Goal: Task Accomplishment & Management: Complete application form

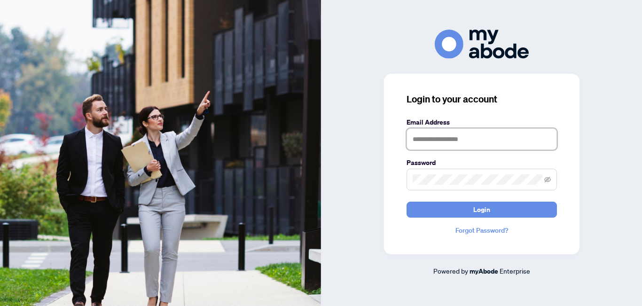
drag, startPoint x: 0, startPoint y: 0, endPoint x: 446, endPoint y: 138, distance: 467.2
click at [446, 138] on input "text" at bounding box center [482, 139] width 150 height 22
type input "**********"
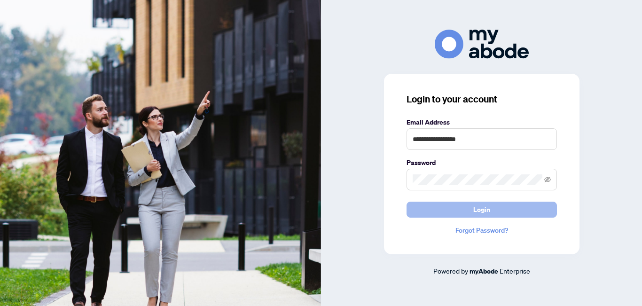
click at [500, 208] on button "Login" at bounding box center [482, 210] width 150 height 16
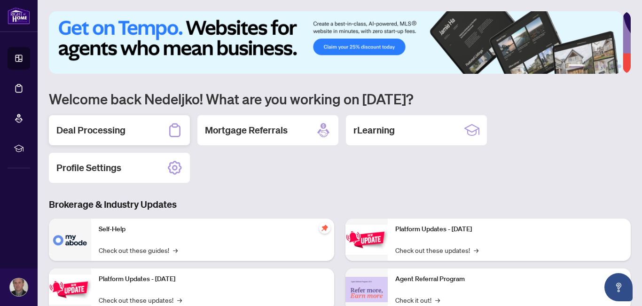
click at [116, 125] on h2 "Deal Processing" at bounding box center [90, 130] width 69 height 13
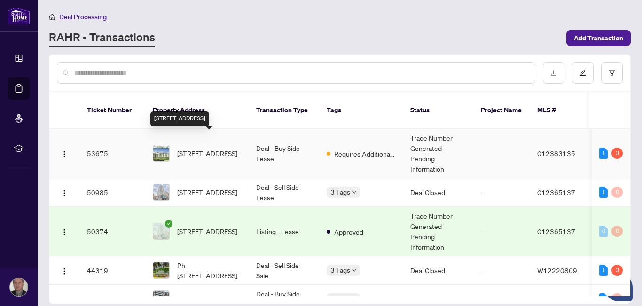
click at [185, 148] on span "[STREET_ADDRESS]" at bounding box center [207, 153] width 60 height 10
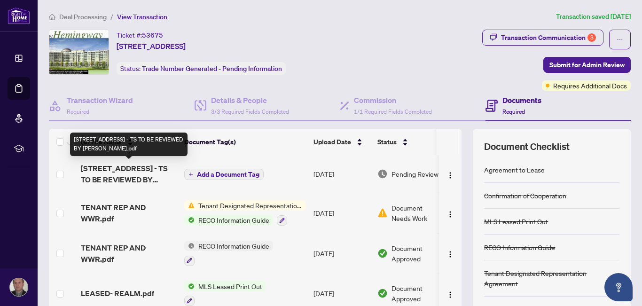
click at [128, 177] on span "[STREET_ADDRESS] - TS TO BE REVIEWED BY [PERSON_NAME].pdf" at bounding box center [129, 174] width 96 height 23
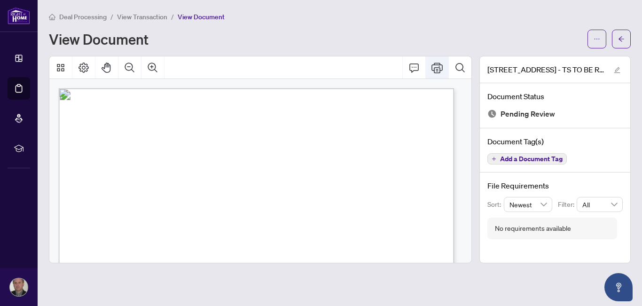
click at [435, 71] on icon "Print" at bounding box center [437, 67] width 11 height 11
click at [122, 65] on button "Zoom Out" at bounding box center [129, 67] width 23 height 23
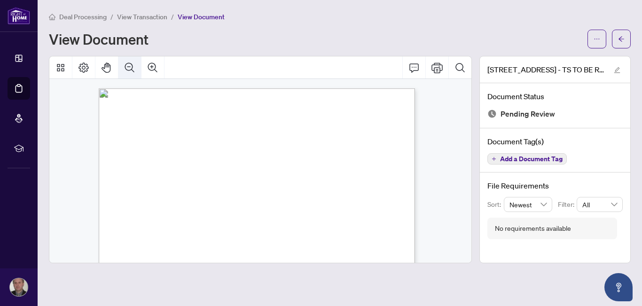
click at [129, 69] on icon "Zoom Out" at bounding box center [129, 67] width 11 height 11
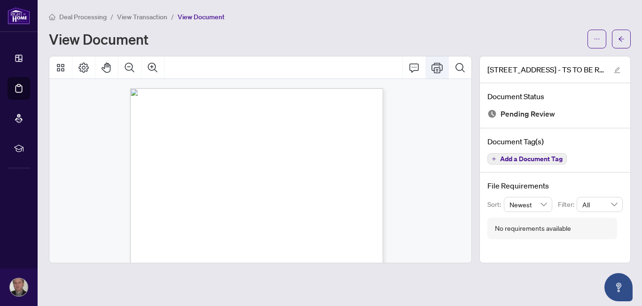
click at [434, 71] on icon "Print" at bounding box center [437, 67] width 11 height 11
click at [619, 38] on icon "arrow-left" at bounding box center [621, 39] width 7 height 7
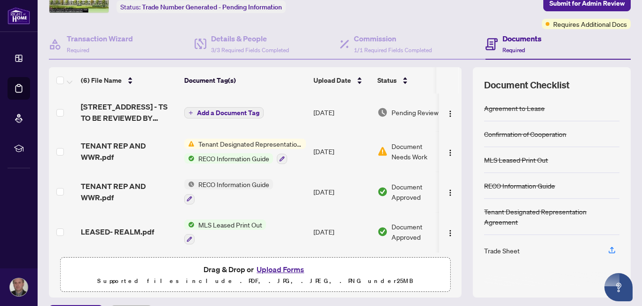
scroll to position [71, 0]
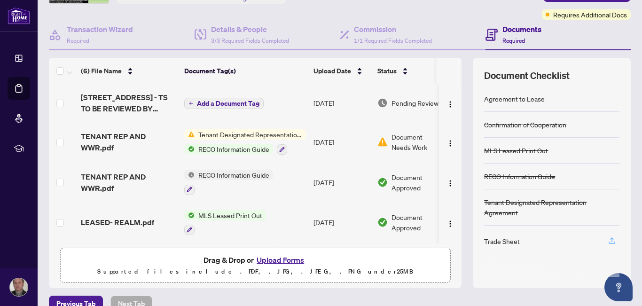
click at [610, 237] on icon "button" at bounding box center [612, 239] width 4 height 5
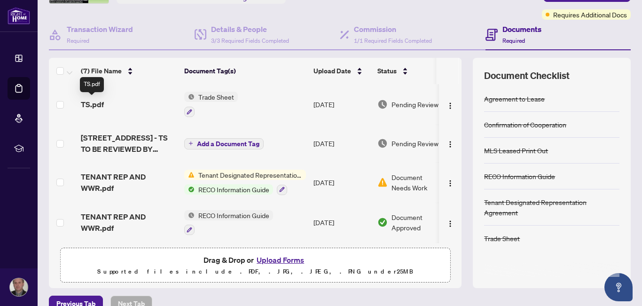
click at [86, 103] on span "TS.pdf" at bounding box center [92, 104] width 23 height 11
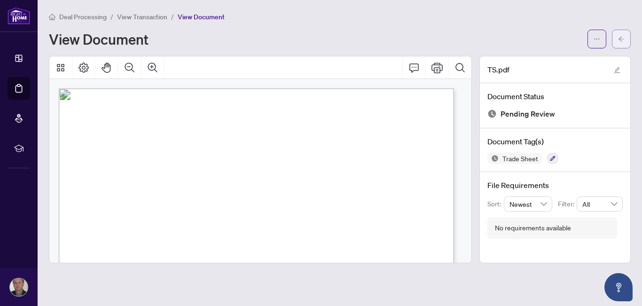
click at [619, 38] on icon "arrow-left" at bounding box center [622, 38] width 6 height 5
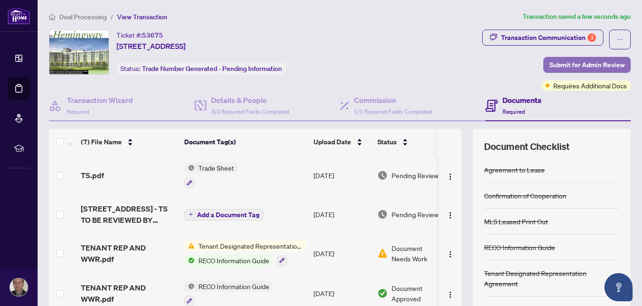
click at [580, 63] on span "Submit for Admin Review" at bounding box center [587, 64] width 75 height 15
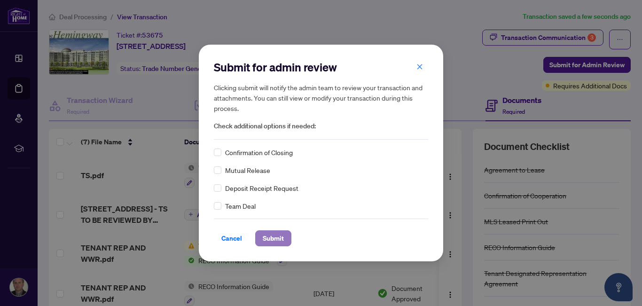
click at [269, 239] on span "Submit" at bounding box center [273, 238] width 21 height 15
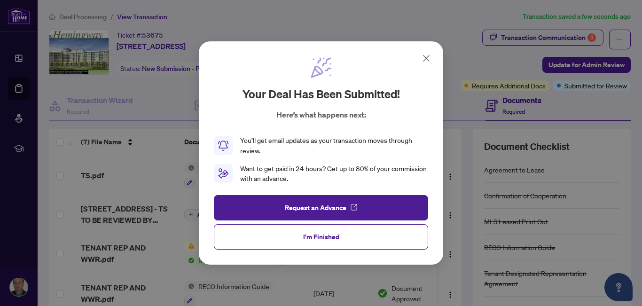
click at [421, 56] on icon at bounding box center [426, 58] width 11 height 11
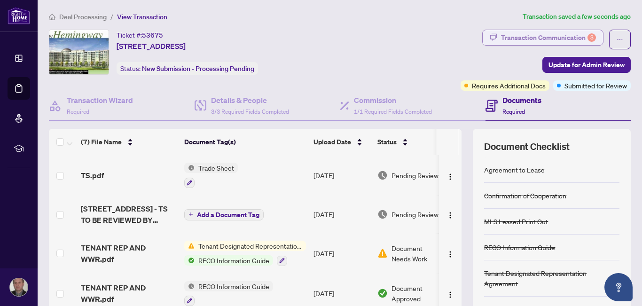
click at [545, 34] on div "Transaction Communication 3" at bounding box center [548, 37] width 95 height 15
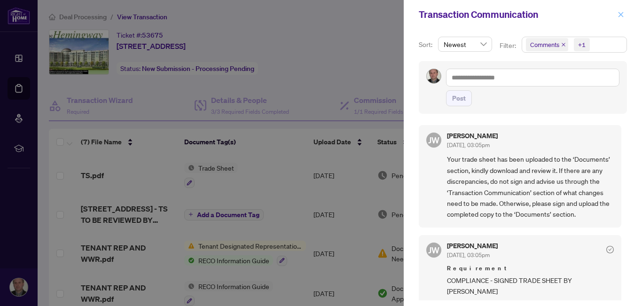
click at [622, 14] on icon "close" at bounding box center [621, 14] width 5 height 5
